Goal: Task Accomplishment & Management: Manage account settings

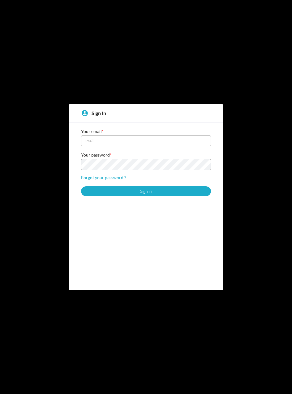
click at [221, 94] on div at bounding box center [146, 197] width 292 height 394
click at [95, 176] on link "Forgot your password ?" at bounding box center [103, 177] width 45 height 5
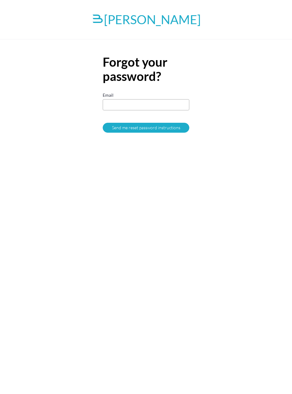
click at [153, 18] on link "Bannerman" at bounding box center [146, 19] width 109 height 15
